Goal: Information Seeking & Learning: Learn about a topic

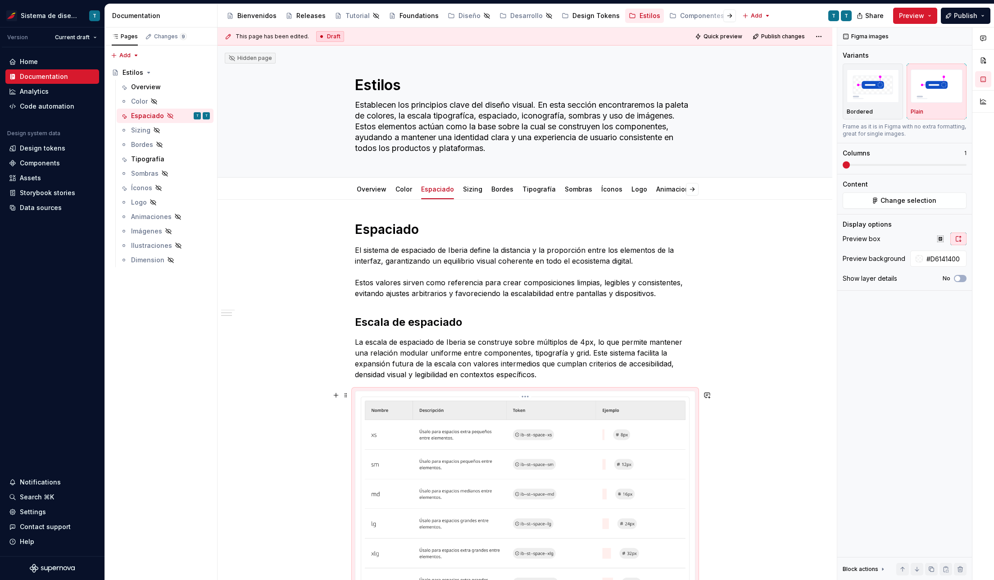
click at [439, 400] on img at bounding box center [525, 543] width 321 height 286
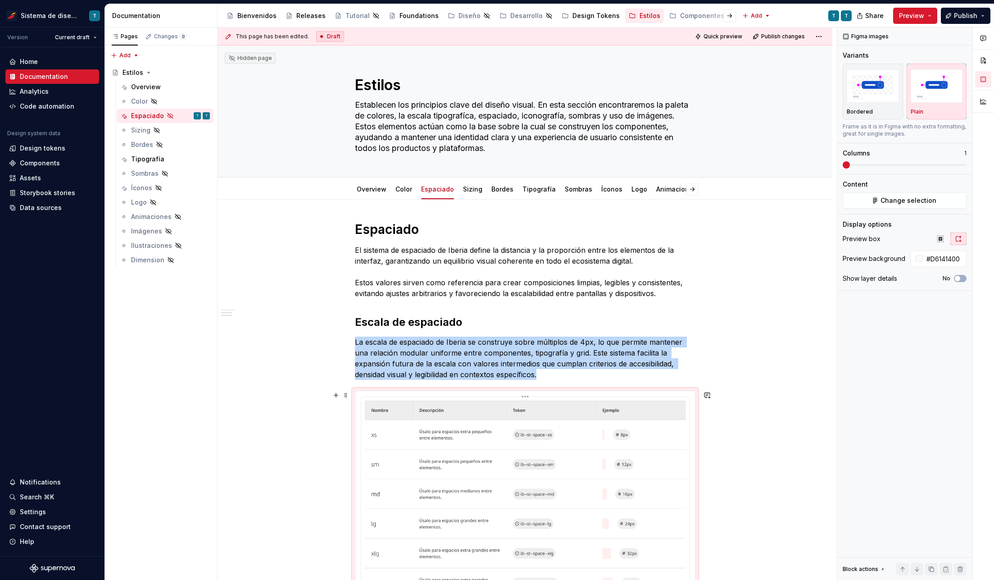
scroll to position [251, 0]
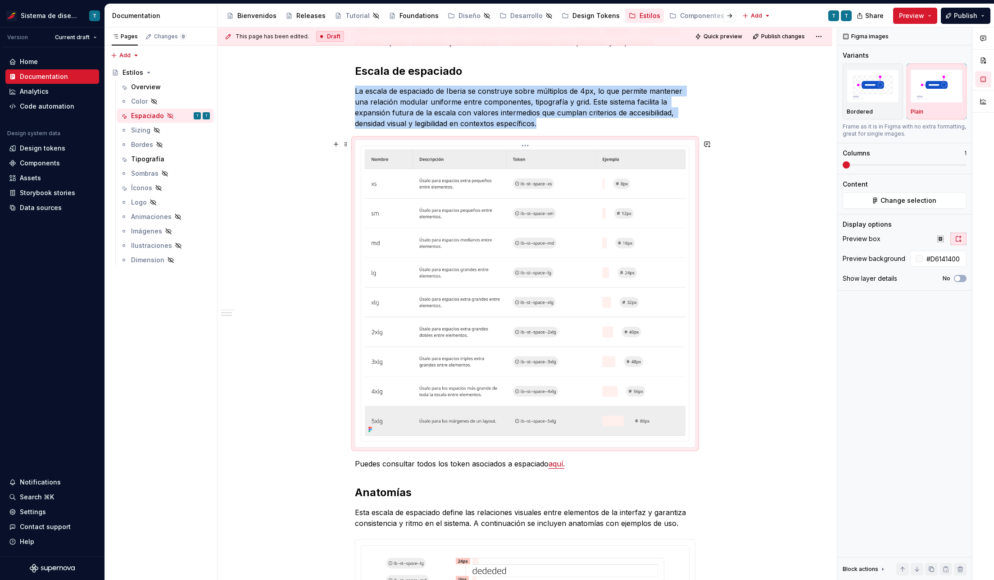
click at [524, 145] on html "Sistema de diseño Iberia T Version Current draft Home Documentation Analytics C…" at bounding box center [497, 290] width 994 height 580
click at [547, 193] on div "Update Figma image" at bounding box center [572, 193] width 75 height 9
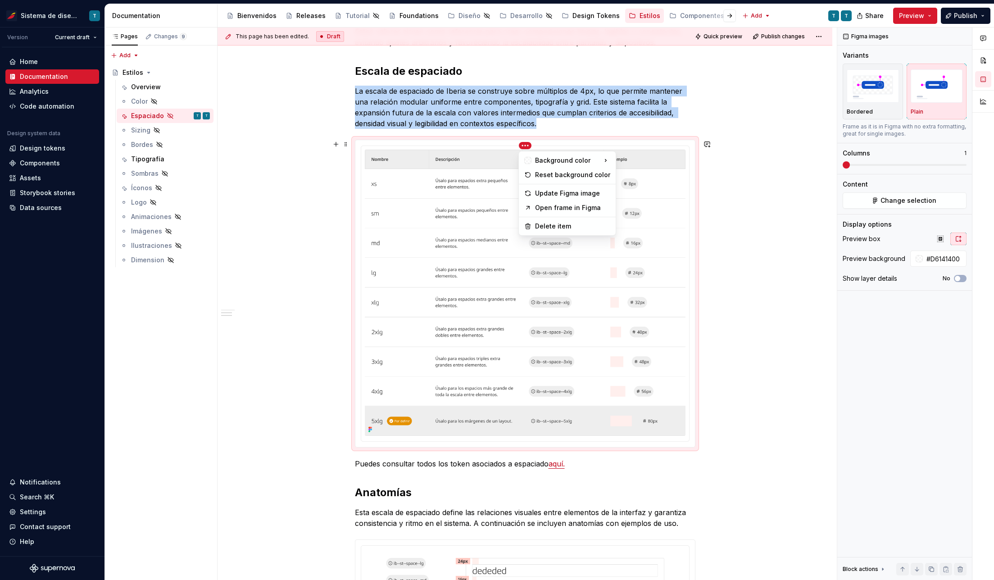
click at [524, 145] on html "Sistema de diseño Iberia T Version Current draft Home Documentation Analytics C…" at bounding box center [497, 290] width 994 height 580
click at [542, 193] on div "Update Figma image" at bounding box center [572, 193] width 75 height 9
click at [559, 464] on link "aquí." at bounding box center [556, 463] width 16 height 9
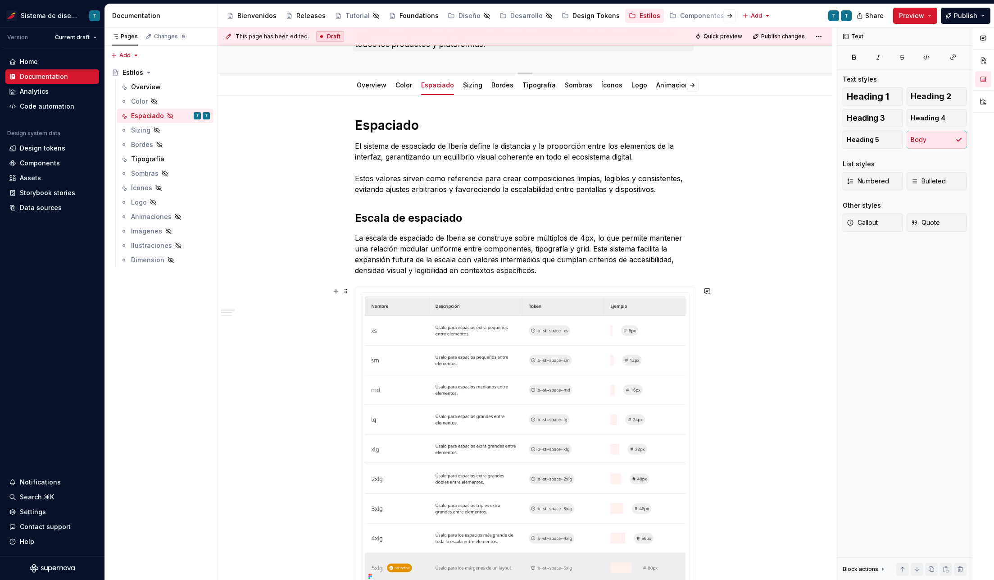
scroll to position [0, 0]
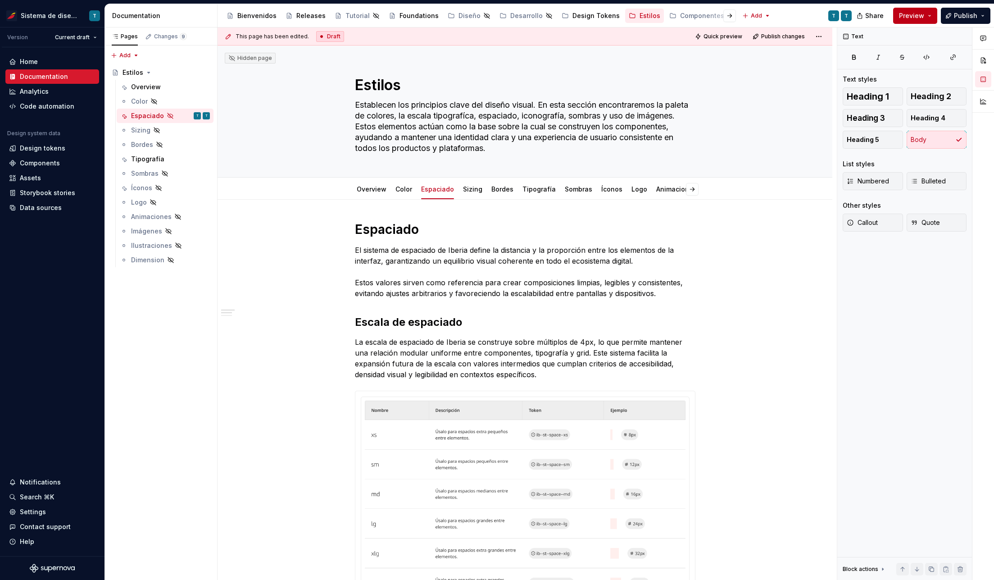
click at [921, 14] on span "Preview" at bounding box center [911, 15] width 25 height 9
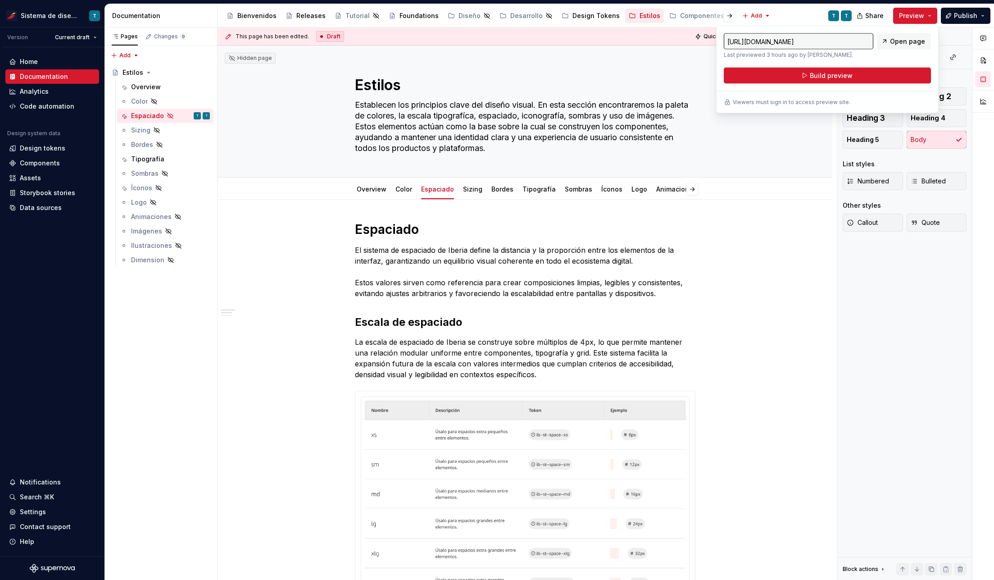
click at [844, 66] on div "[URL][DOMAIN_NAME] Last previewed 3 hours ago by Vani. Open page Build preview" at bounding box center [827, 58] width 207 height 50
click at [841, 74] on span "Build preview" at bounding box center [831, 75] width 43 height 9
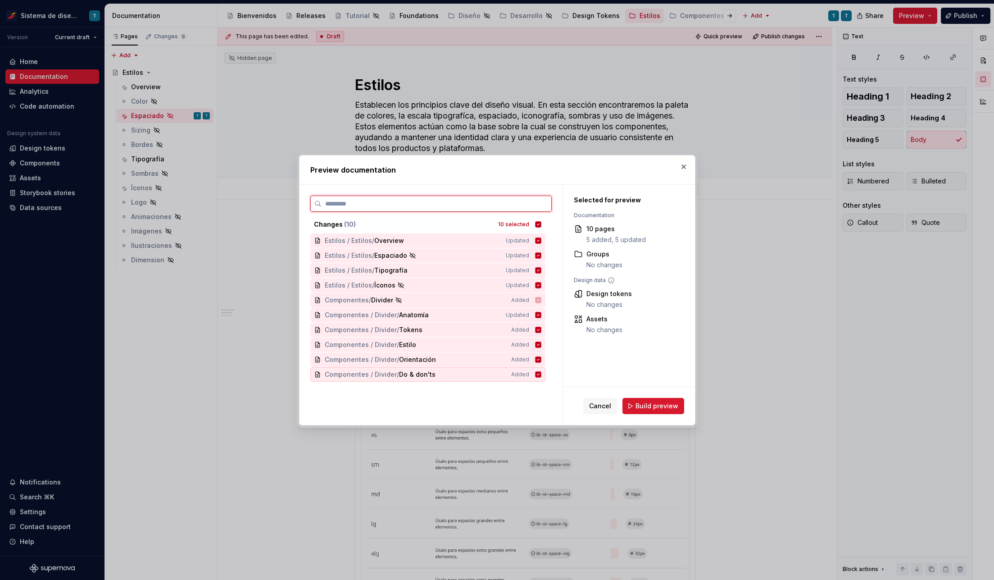
click at [539, 372] on icon at bounding box center [538, 374] width 6 height 6
click at [539, 360] on icon at bounding box center [538, 359] width 6 height 6
click at [538, 346] on icon at bounding box center [538, 344] width 6 height 6
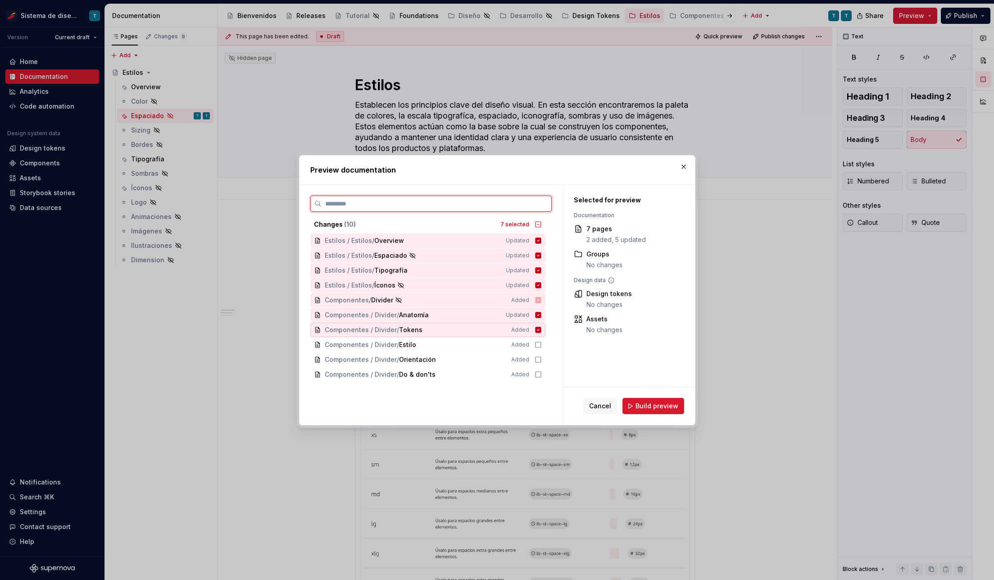
click at [537, 334] on div "Componentes / Divider / Tokens Added" at bounding box center [427, 329] width 235 height 14
click at [537, 315] on icon at bounding box center [537, 314] width 7 height 7
click at [538, 298] on icon at bounding box center [538, 300] width 6 height 6
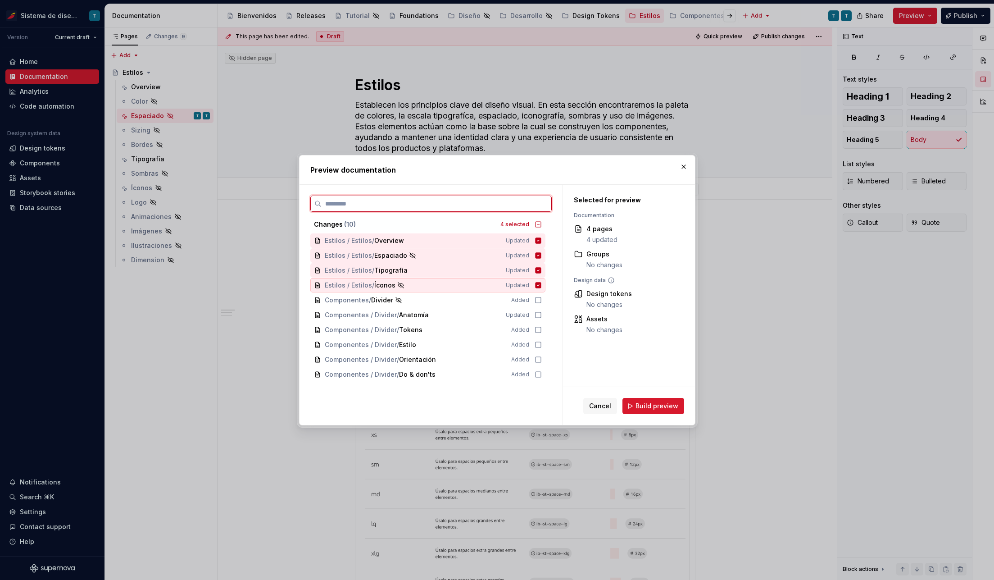
click at [539, 285] on icon at bounding box center [538, 285] width 6 height 6
click at [536, 268] on icon at bounding box center [538, 270] width 6 height 6
click at [538, 242] on icon at bounding box center [538, 240] width 6 height 6
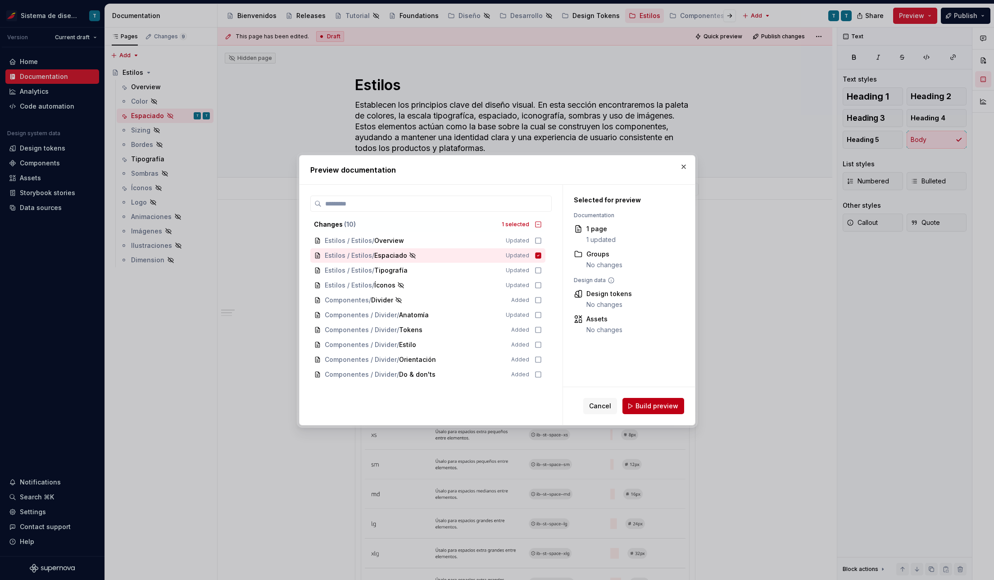
click at [659, 408] on span "Build preview" at bounding box center [656, 405] width 43 height 9
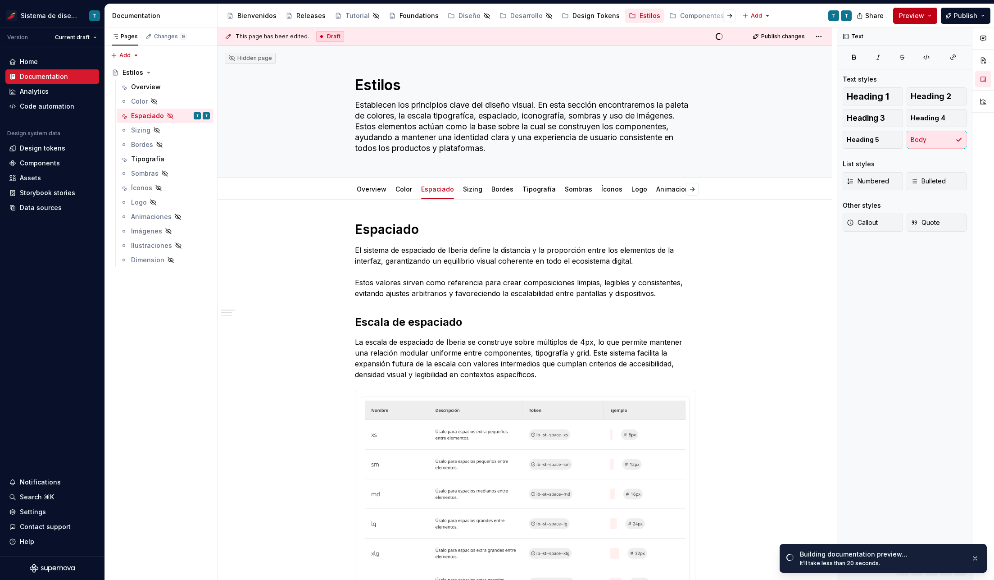
click at [933, 16] on button "Preview" at bounding box center [915, 16] width 44 height 16
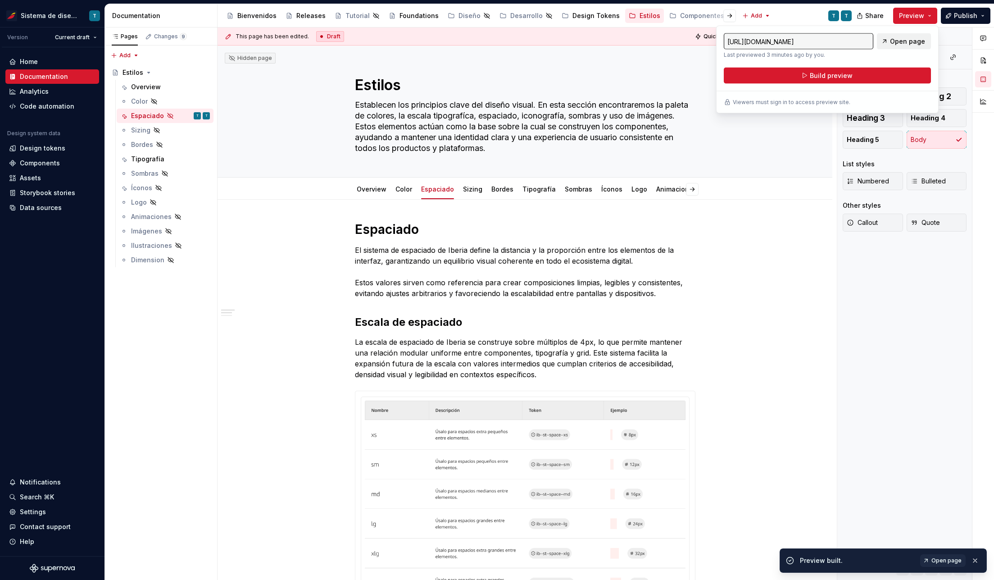
click at [895, 44] on span "Open page" at bounding box center [907, 41] width 35 height 9
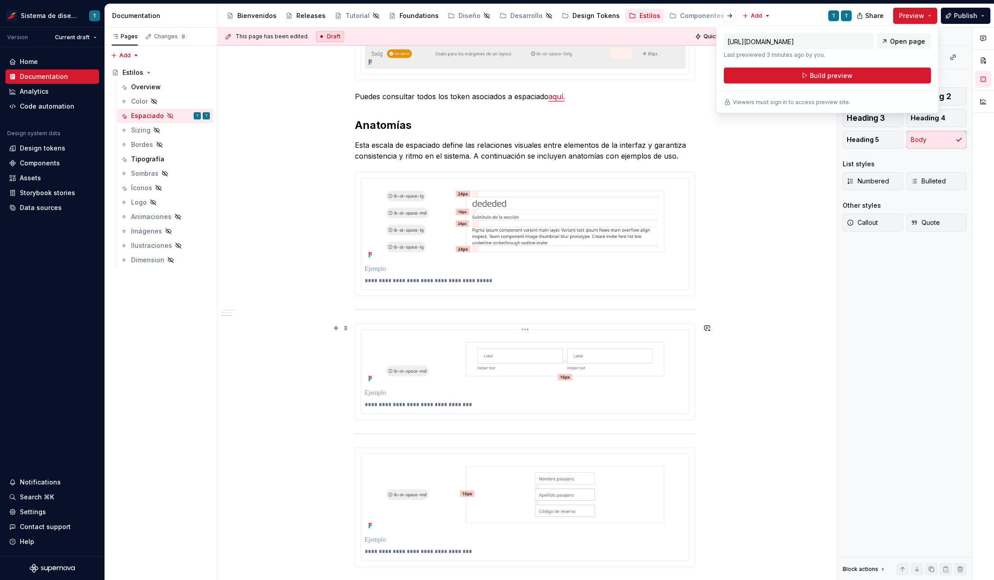
scroll to position [566, 0]
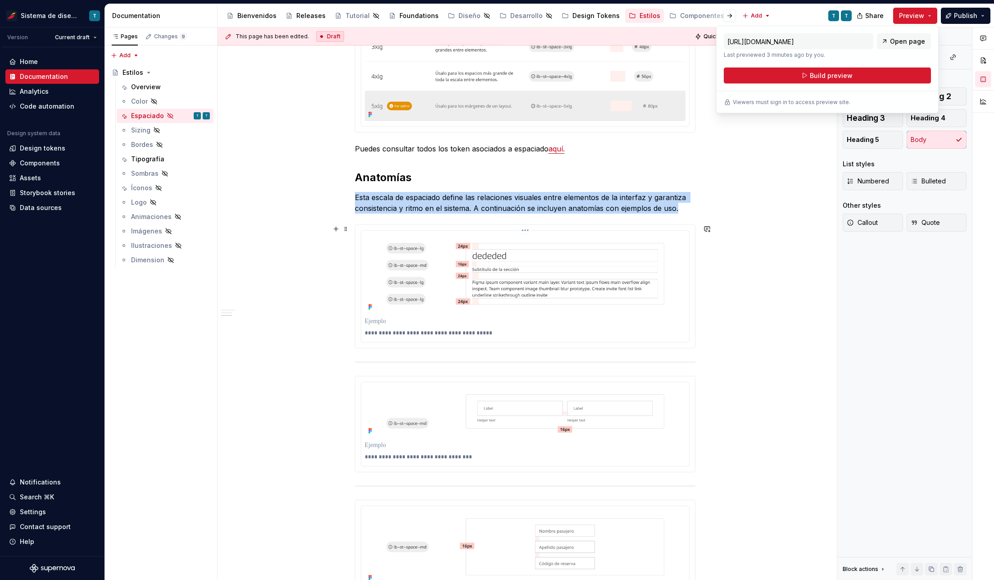
click at [490, 259] on img at bounding box center [525, 273] width 321 height 79
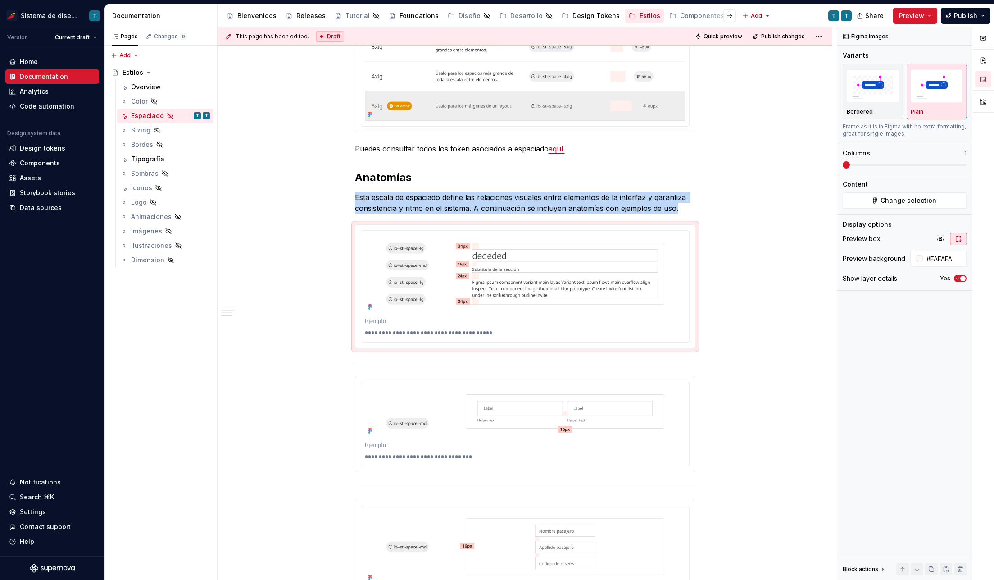
type textarea "*"
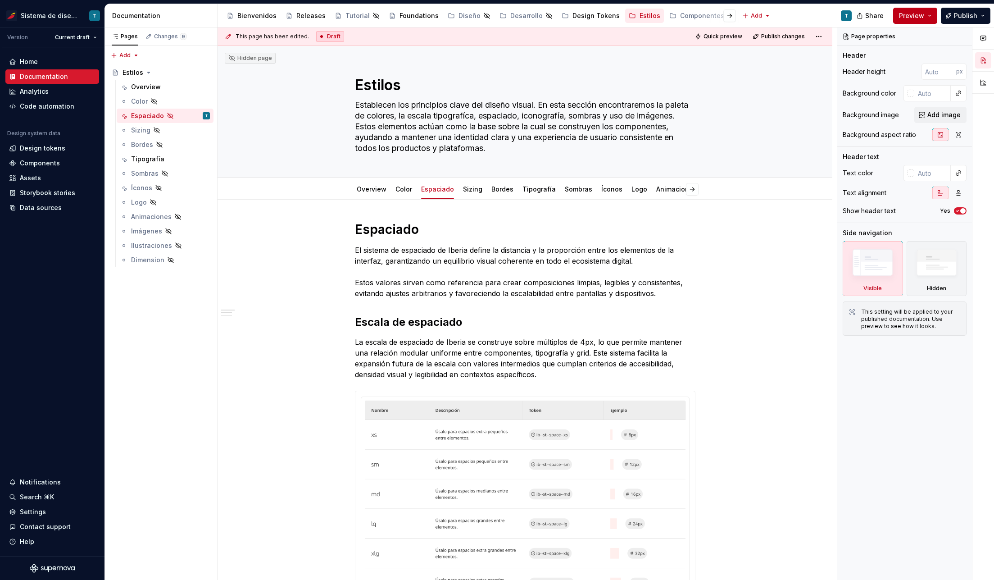
click at [932, 15] on button "Preview" at bounding box center [915, 16] width 44 height 16
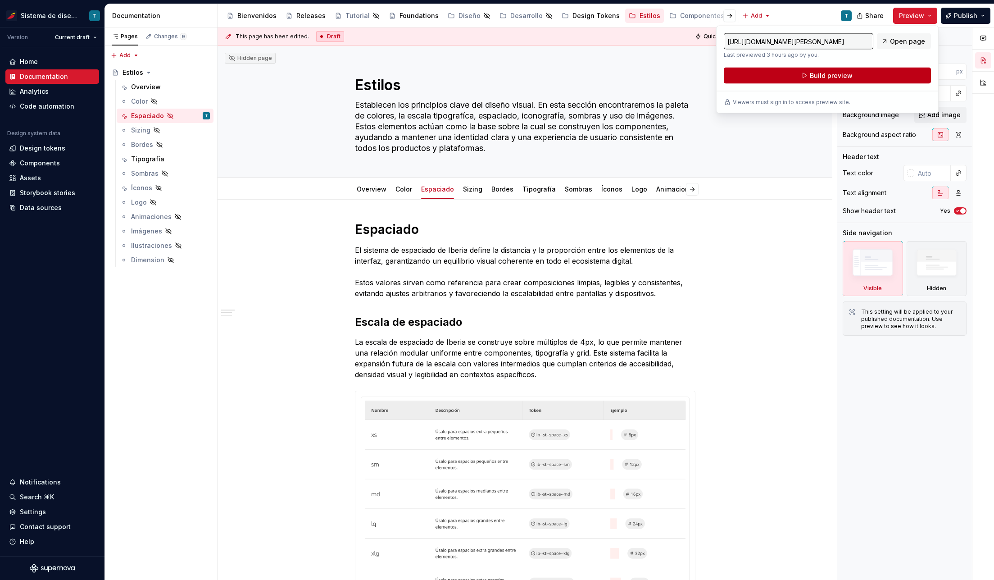
click at [819, 72] on span "Build preview" at bounding box center [831, 75] width 43 height 9
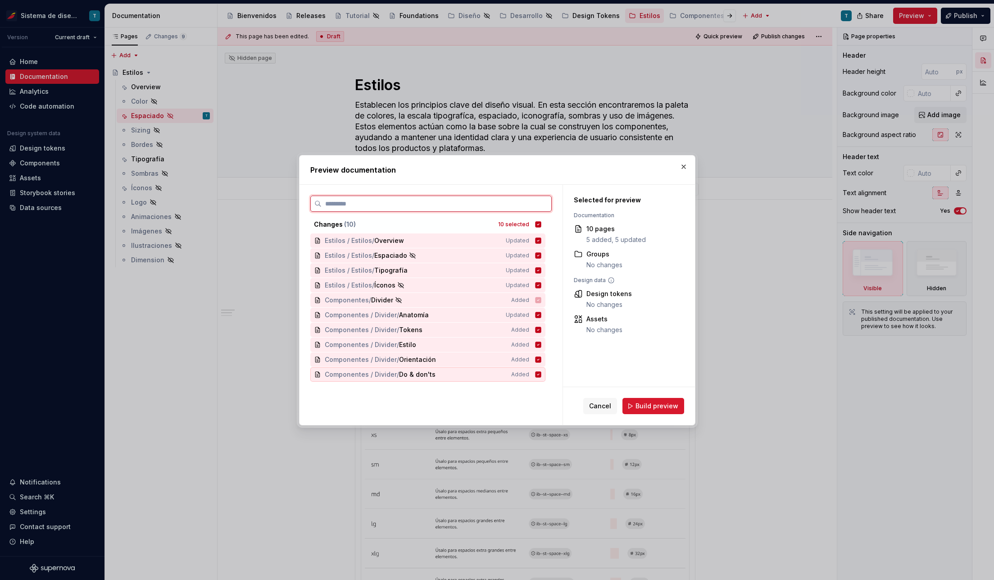
click at [537, 371] on icon at bounding box center [537, 374] width 7 height 7
click at [536, 356] on icon at bounding box center [537, 359] width 7 height 7
click at [535, 346] on icon at bounding box center [538, 344] width 6 height 6
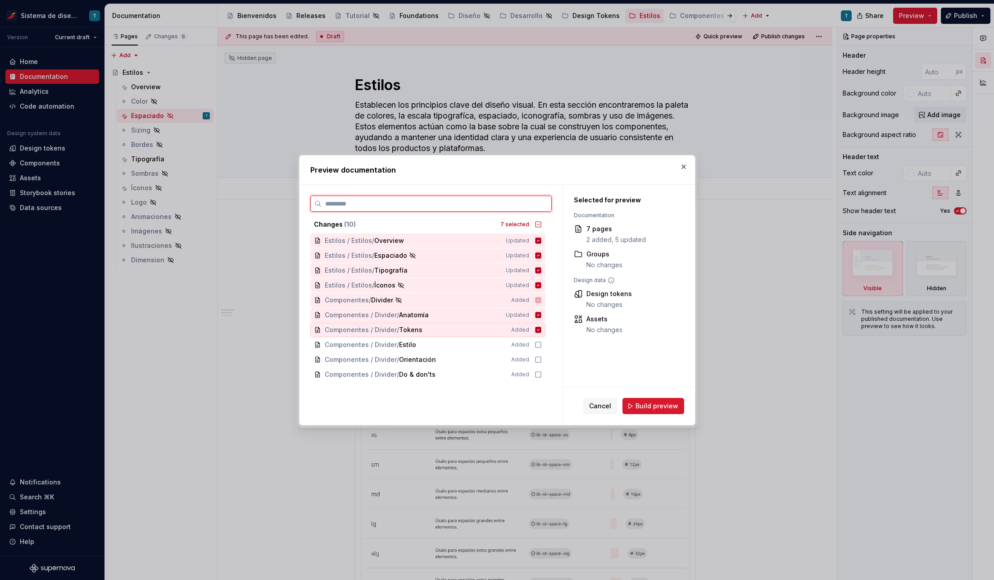
click at [535, 328] on icon at bounding box center [538, 329] width 6 height 6
click at [536, 317] on icon at bounding box center [537, 314] width 7 height 7
click at [537, 241] on icon at bounding box center [538, 240] width 6 height 6
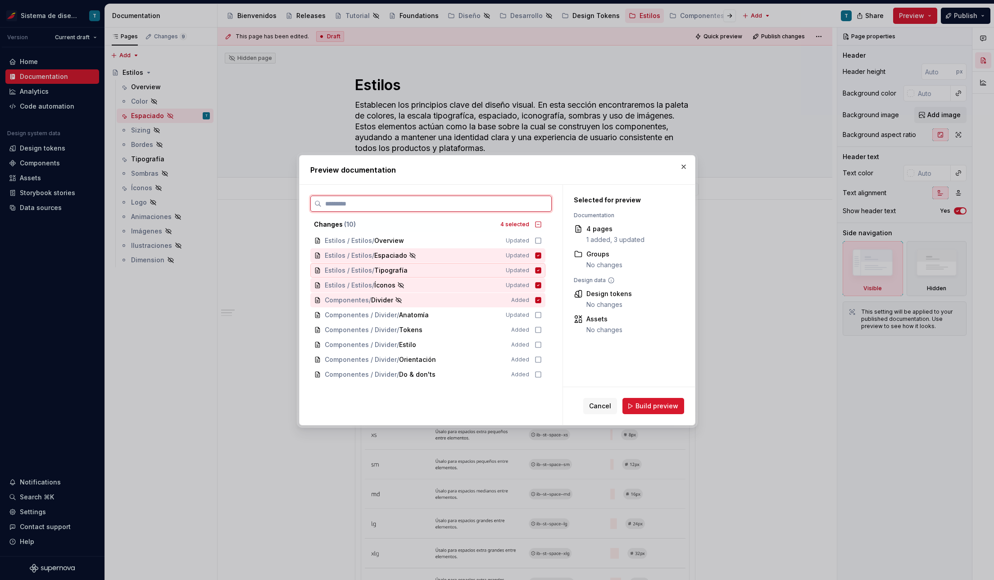
click at [537, 271] on icon at bounding box center [538, 270] width 6 height 6
click at [537, 285] on icon at bounding box center [538, 285] width 6 height 6
click at [536, 300] on icon at bounding box center [538, 300] width 6 height 6
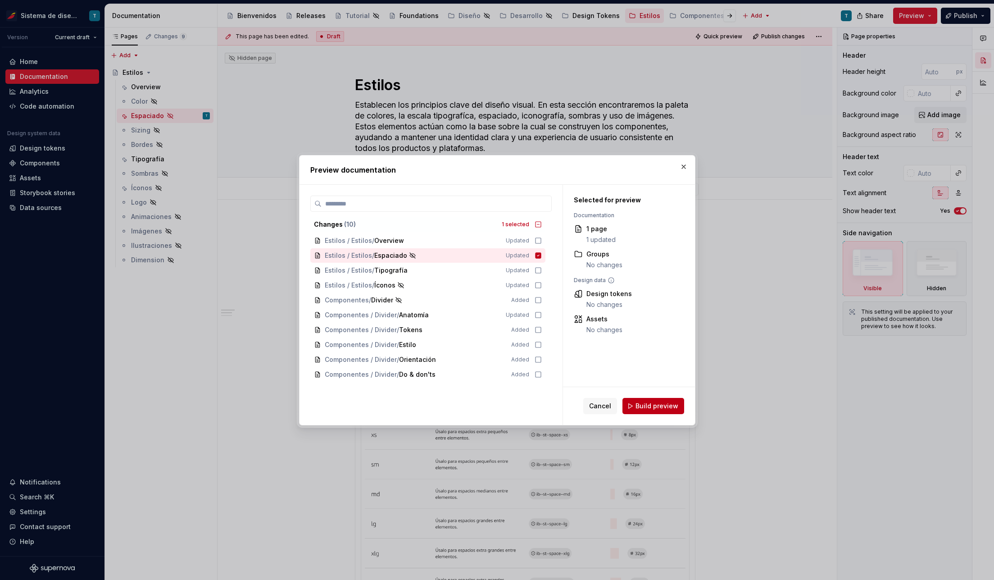
click at [650, 403] on span "Build preview" at bounding box center [656, 405] width 43 height 9
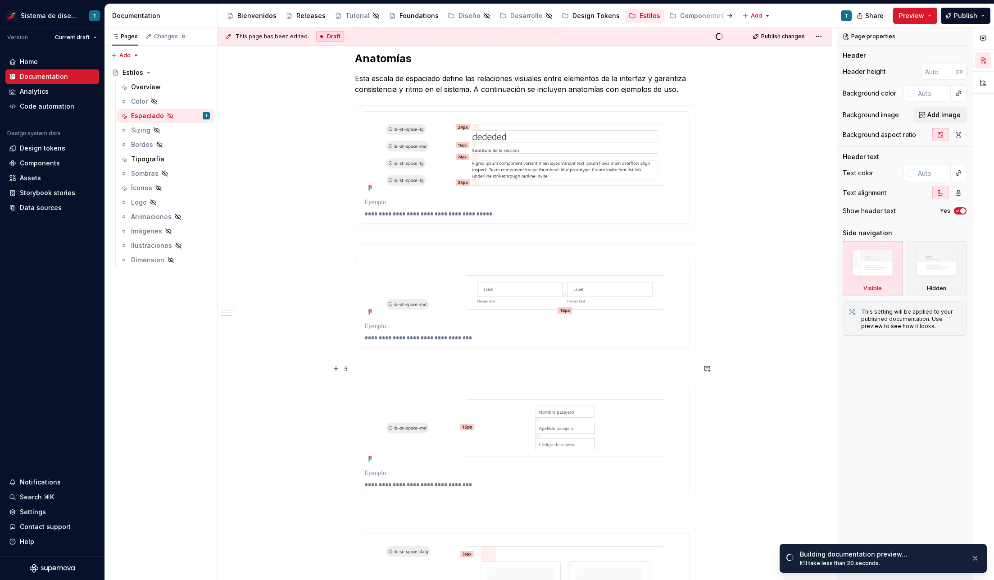
scroll to position [673, 0]
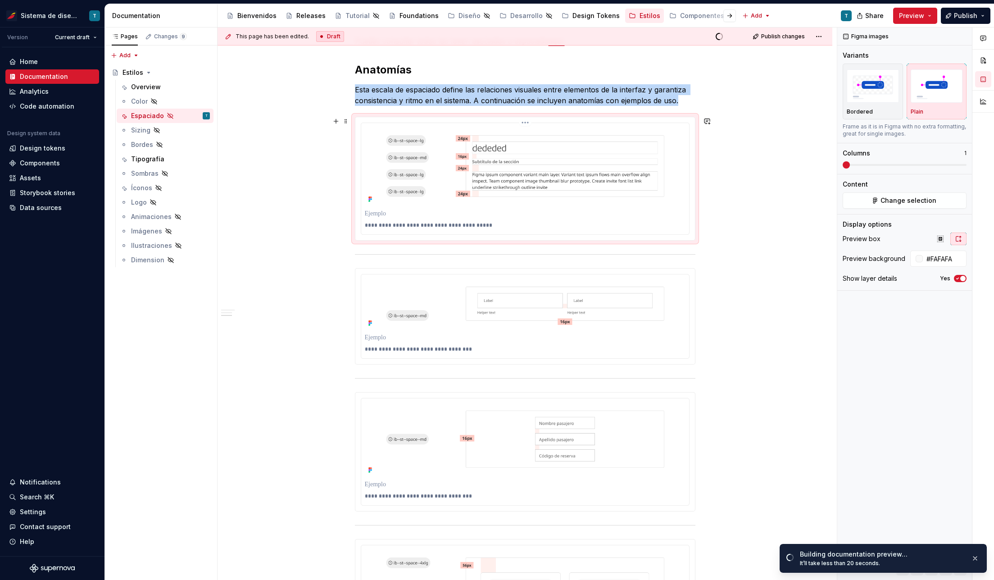
click at [503, 149] on img at bounding box center [525, 166] width 321 height 79
click at [525, 125] on html "Sistema de diseño Iberia T Version Current draft Home Documentation Analytics C…" at bounding box center [497, 290] width 994 height 580
click at [546, 168] on div "Update Figma image" at bounding box center [572, 170] width 75 height 9
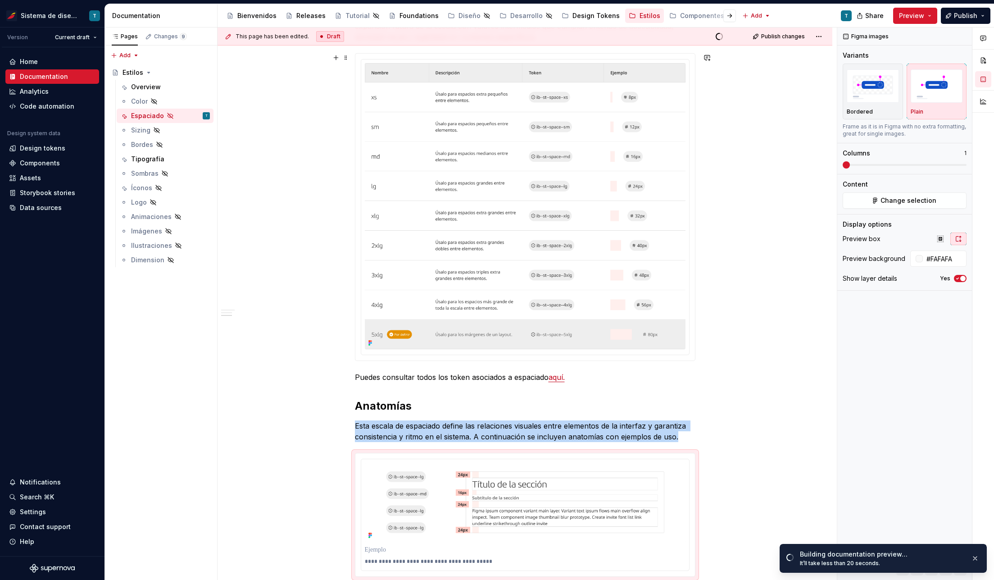
scroll to position [152, 0]
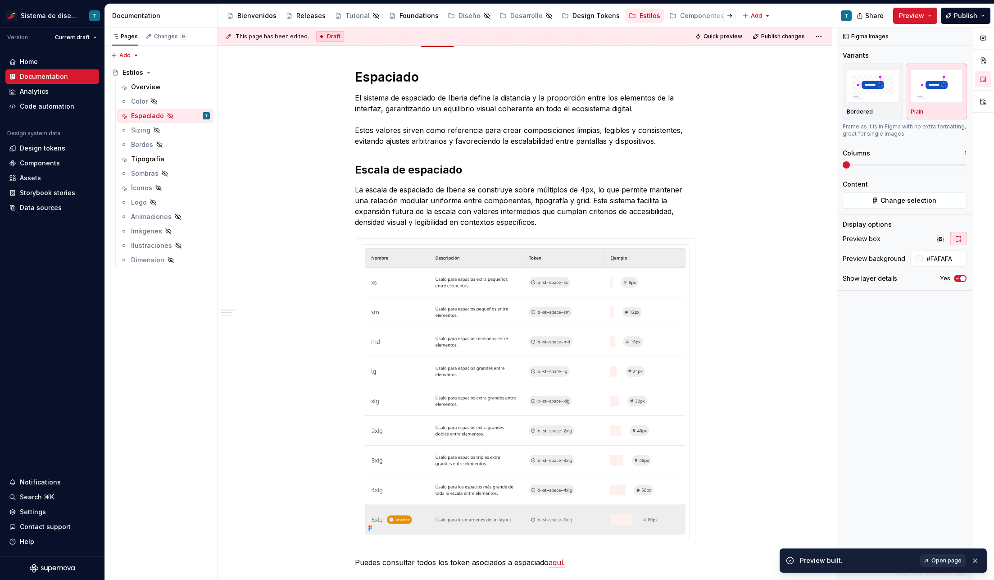
click at [932, 559] on link "Open page" at bounding box center [942, 560] width 45 height 13
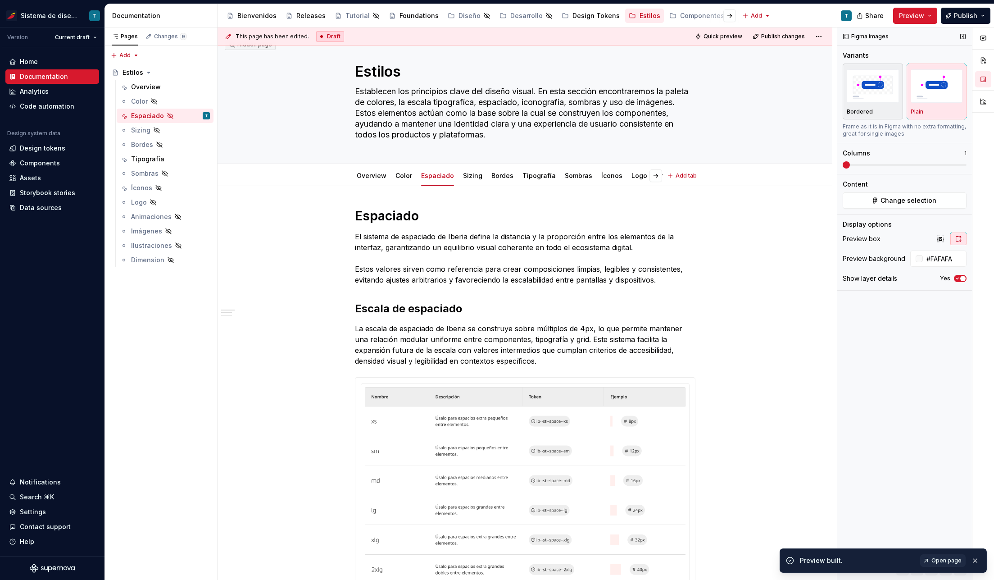
scroll to position [0, 0]
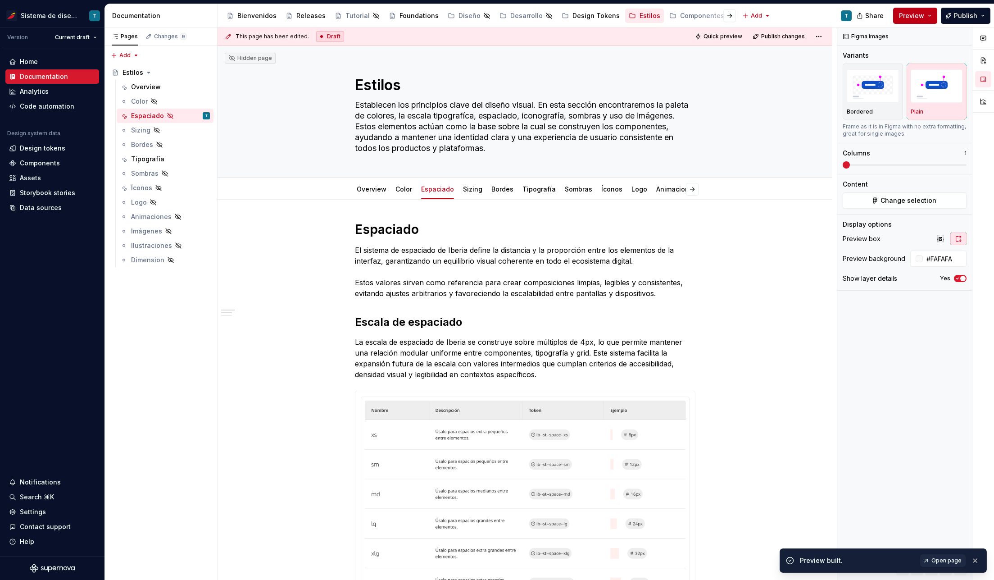
click at [933, 16] on button "Preview" at bounding box center [915, 16] width 44 height 16
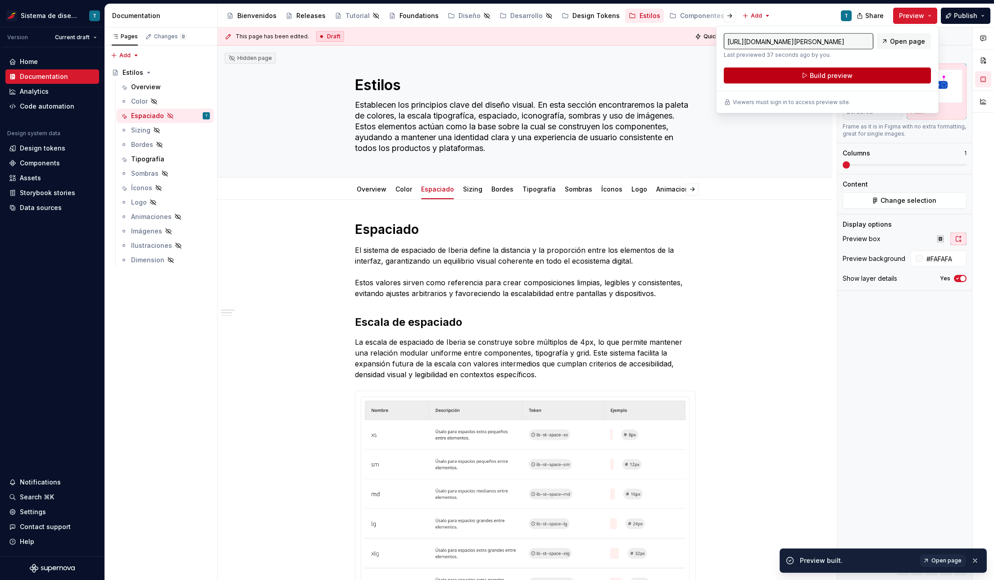
click at [835, 77] on span "Build preview" at bounding box center [831, 75] width 43 height 9
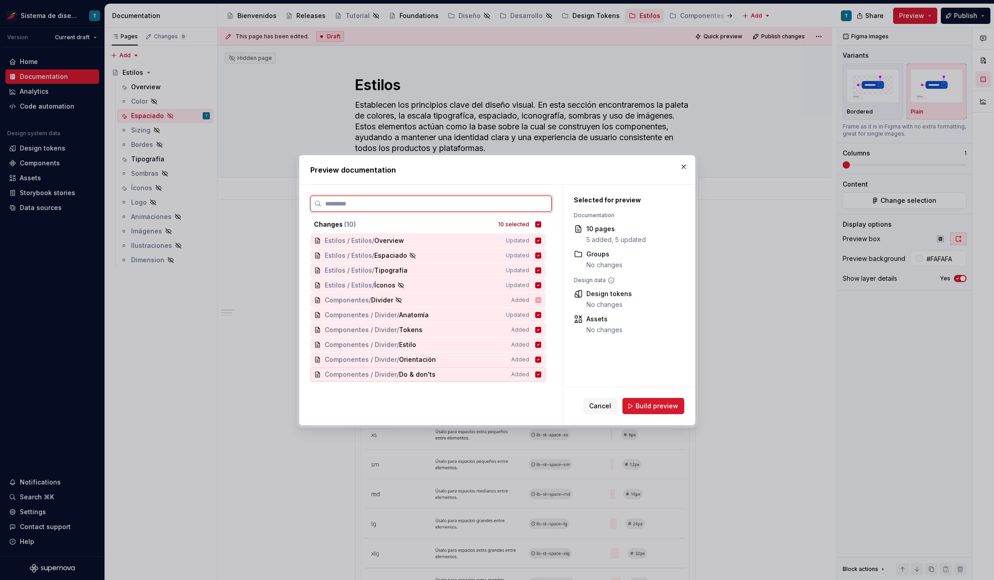
click at [535, 374] on icon at bounding box center [538, 374] width 6 height 6
click at [535, 362] on icon at bounding box center [537, 359] width 7 height 7
click at [536, 342] on icon at bounding box center [538, 344] width 6 height 6
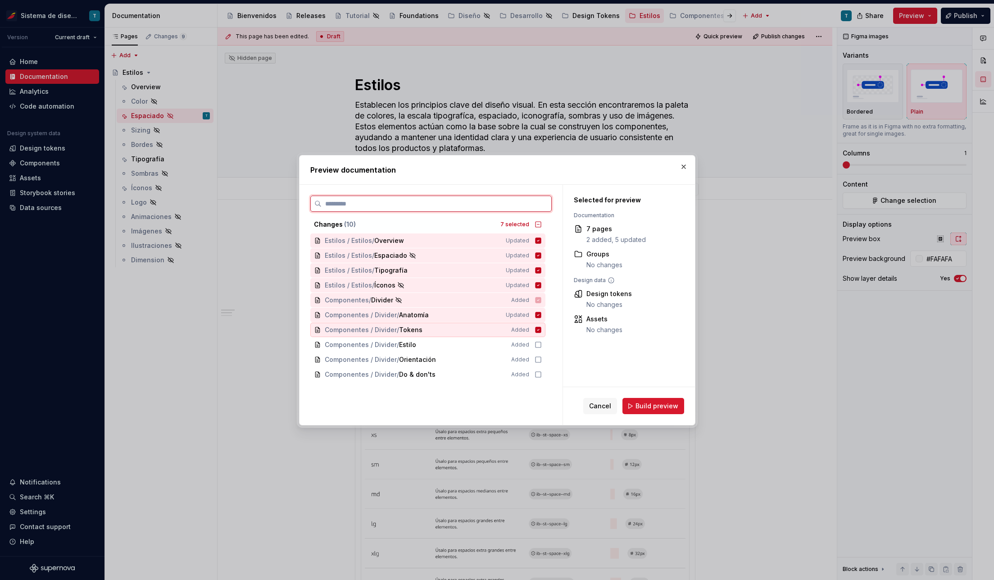
click at [539, 328] on icon at bounding box center [538, 329] width 6 height 6
click at [538, 315] on icon at bounding box center [538, 315] width 6 height 6
click at [536, 241] on icon at bounding box center [538, 240] width 6 height 6
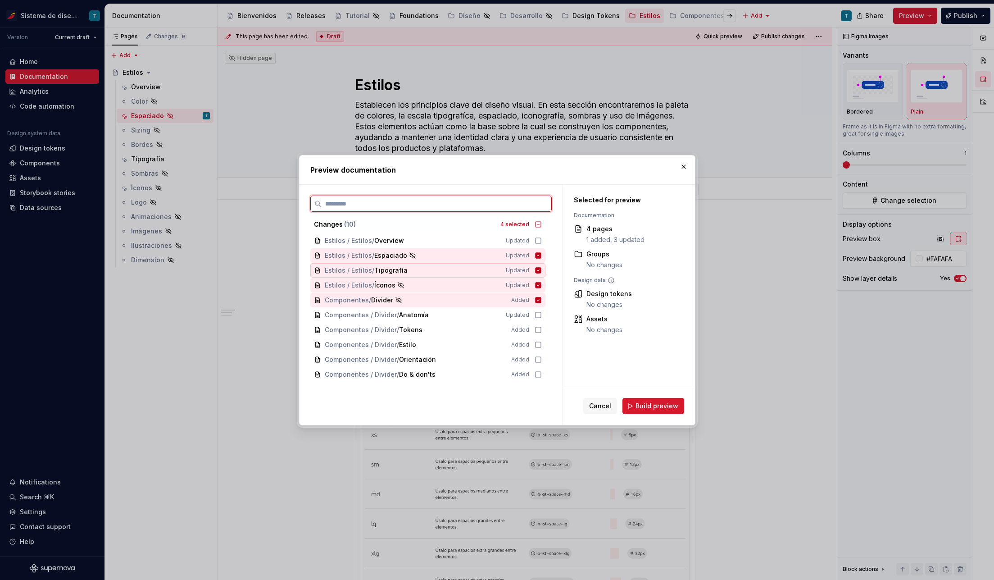
click at [538, 269] on icon at bounding box center [537, 270] width 7 height 7
click at [535, 286] on icon at bounding box center [538, 285] width 6 height 6
click at [536, 302] on icon at bounding box center [538, 300] width 6 height 6
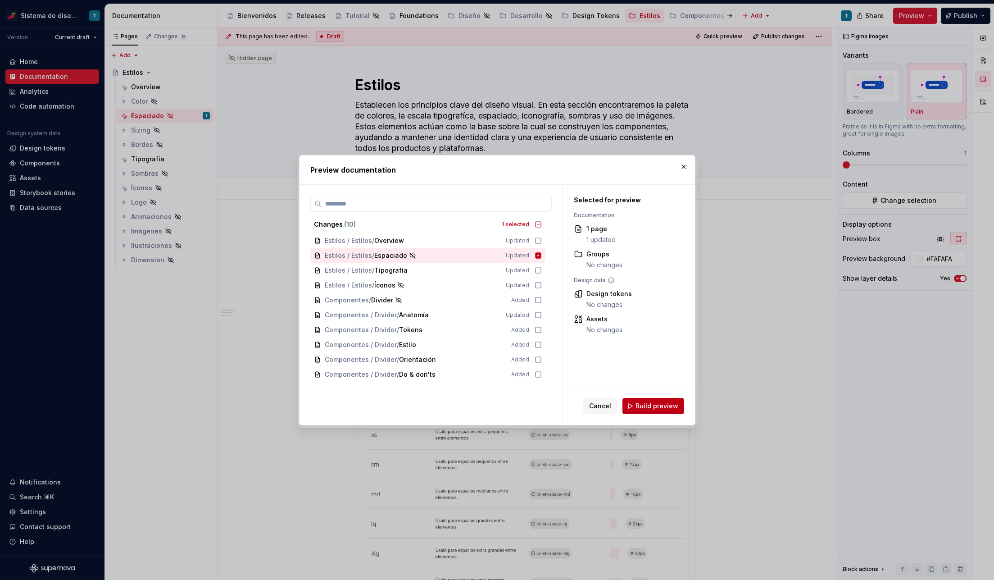
click at [653, 403] on span "Build preview" at bounding box center [656, 405] width 43 height 9
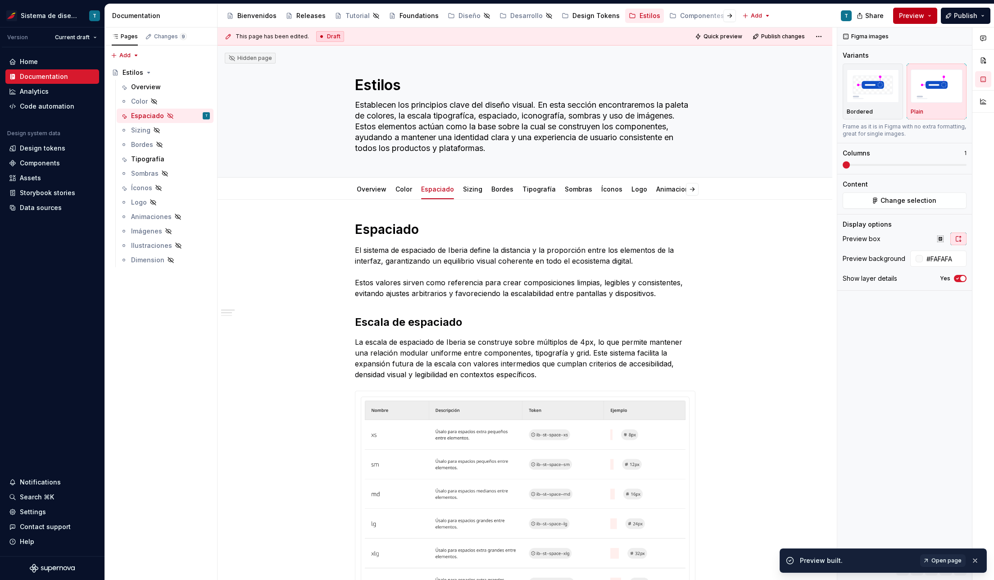
click at [930, 15] on button "Preview" at bounding box center [915, 16] width 44 height 16
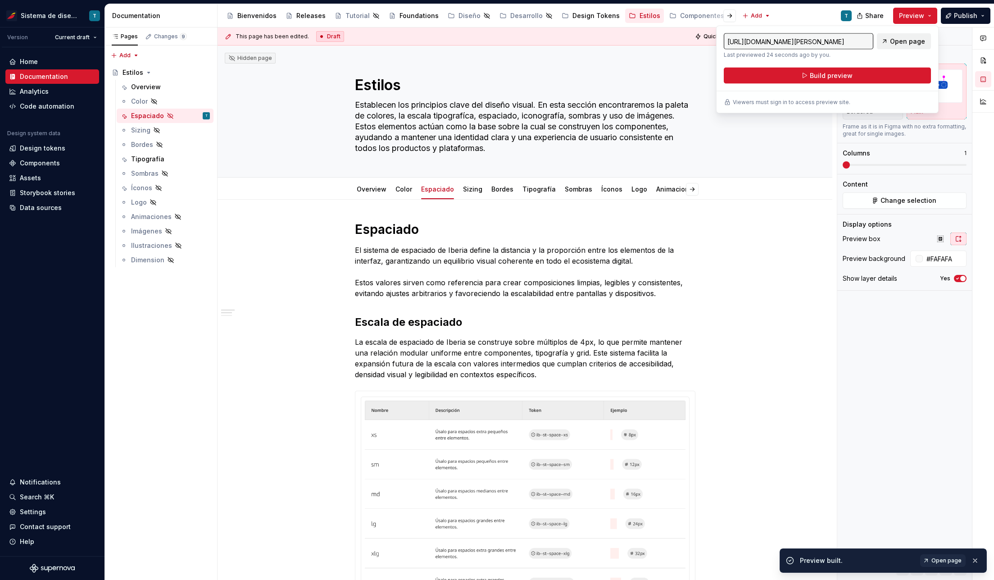
click at [910, 41] on span "Open page" at bounding box center [907, 41] width 35 height 9
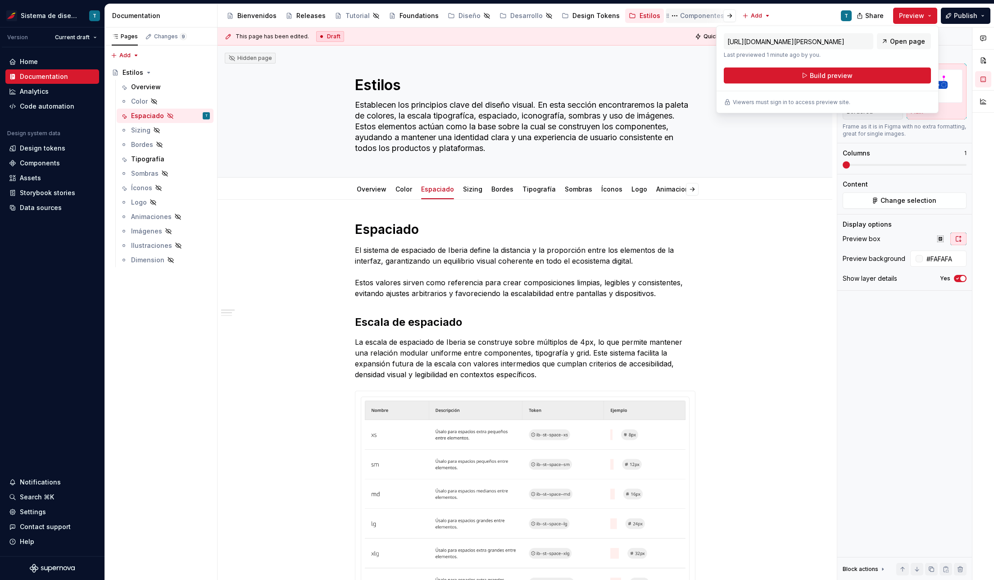
click at [680, 14] on div "Componentes" at bounding box center [702, 15] width 44 height 9
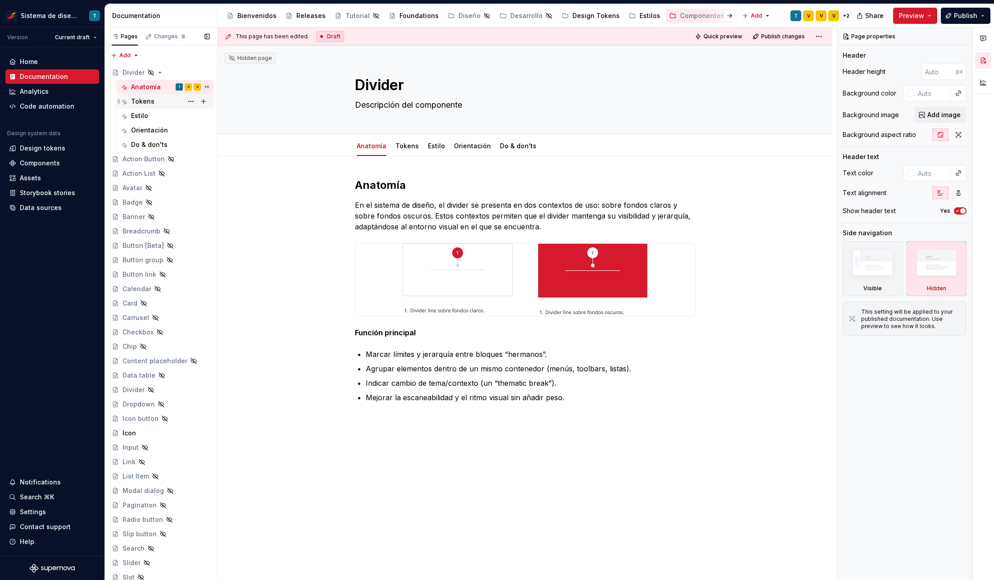
click at [139, 101] on div "Tokens" at bounding box center [142, 101] width 23 height 9
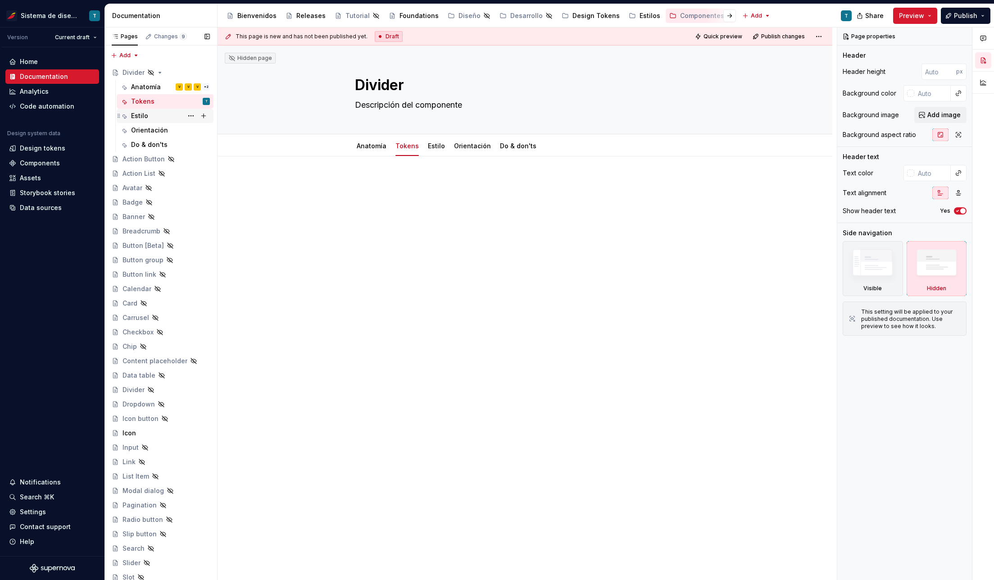
click at [139, 116] on div "Estilo" at bounding box center [139, 115] width 17 height 9
click at [139, 133] on div "Orientación" at bounding box center [149, 130] width 37 height 9
click at [146, 146] on div "Do & don'ts" at bounding box center [149, 144] width 36 height 9
click at [148, 84] on div "Anatomía" at bounding box center [146, 86] width 30 height 9
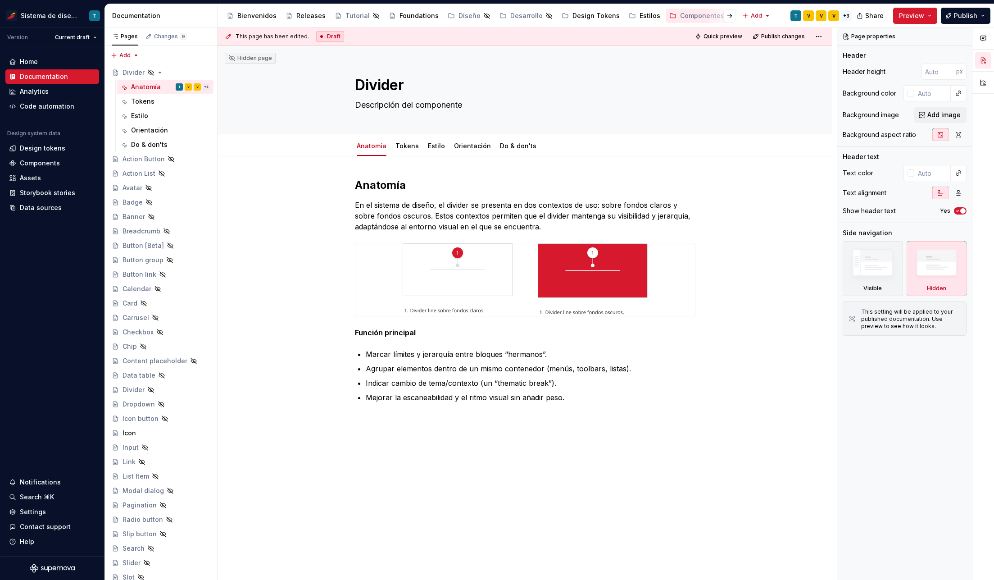
type textarea "*"
